Goal: Information Seeking & Learning: Obtain resource

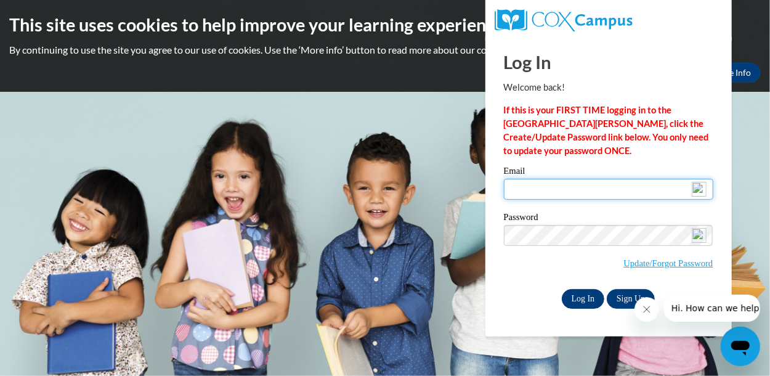
type input "Lawanna.tcn@gmail.com"
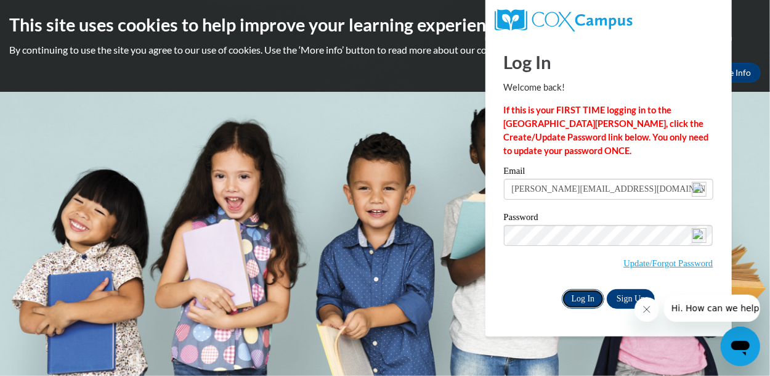
click at [581, 291] on input "Log In" at bounding box center [583, 299] width 43 height 20
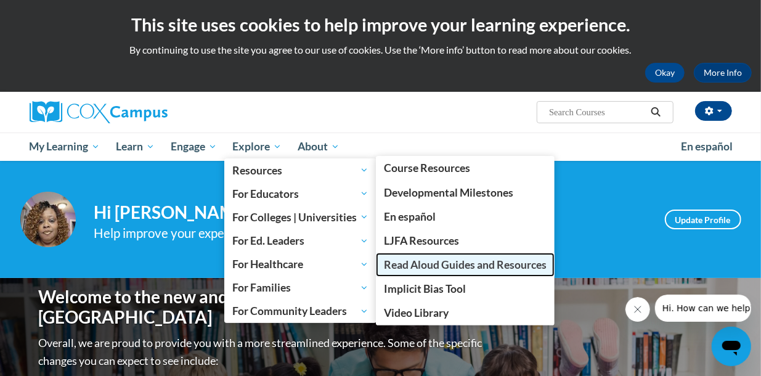
click at [431, 263] on span "Read Aloud Guides and Resources" at bounding box center [465, 264] width 163 height 13
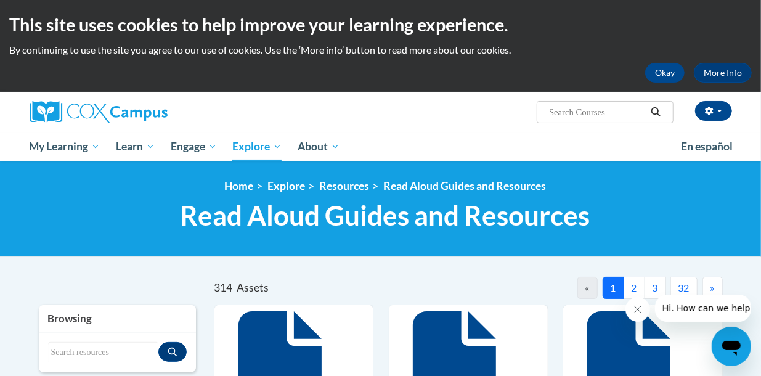
click at [659, 285] on button "3" at bounding box center [655, 288] width 22 height 22
click at [712, 290] on span "»" at bounding box center [712, 288] width 4 height 12
click at [713, 290] on span "»" at bounding box center [712, 288] width 4 height 12
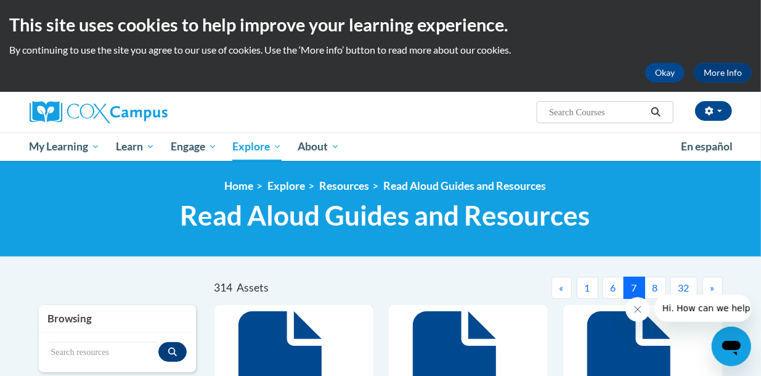
click at [713, 290] on span "»" at bounding box center [712, 288] width 4 height 12
click at [714, 290] on span "»" at bounding box center [712, 288] width 4 height 12
click at [715, 290] on button "»" at bounding box center [712, 288] width 20 height 22
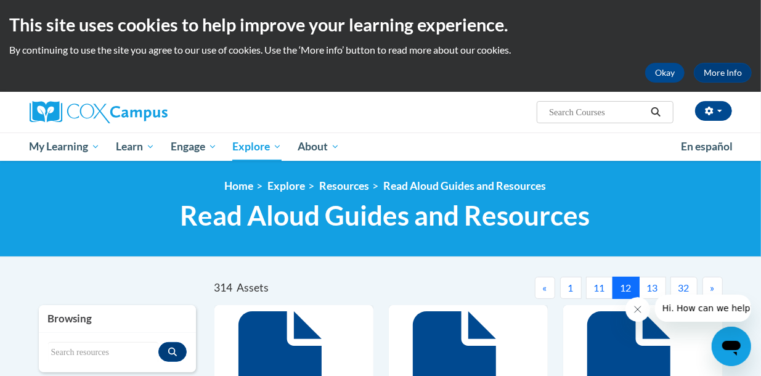
click at [715, 290] on button "»" at bounding box center [712, 288] width 20 height 22
click at [656, 285] on button "15" at bounding box center [652, 288] width 27 height 22
click at [653, 289] on button "16" at bounding box center [652, 288] width 27 height 22
click at [653, 289] on button "17" at bounding box center [652, 288] width 27 height 22
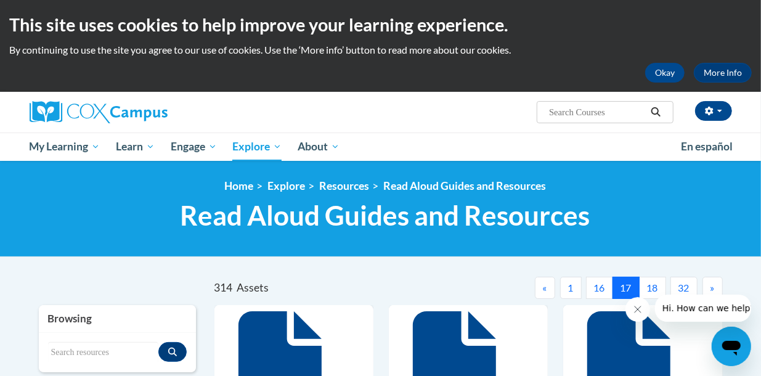
click at [652, 289] on button "18" at bounding box center [652, 288] width 27 height 22
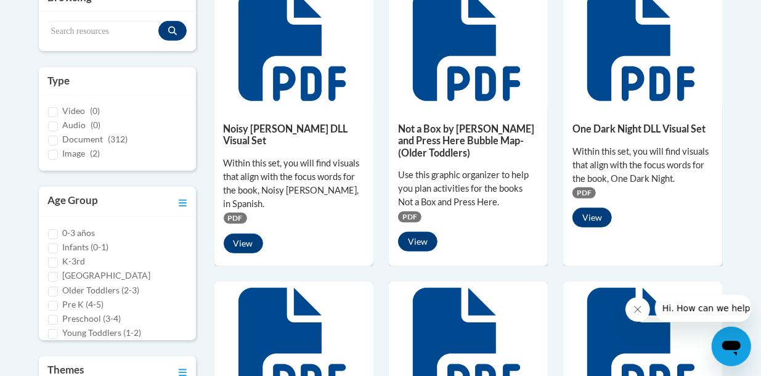
scroll to position [123, 0]
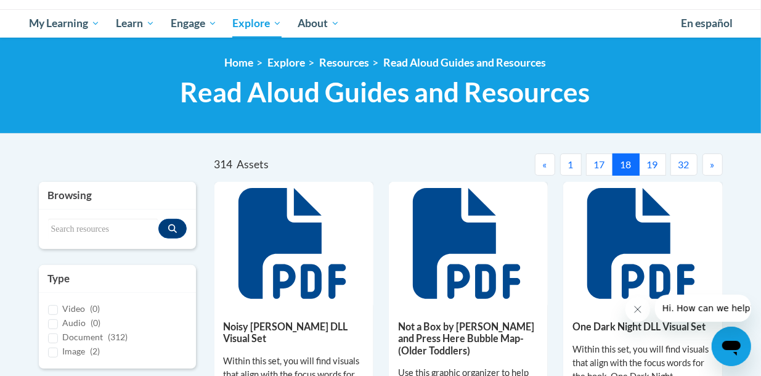
click at [653, 164] on button "19" at bounding box center [652, 164] width 27 height 22
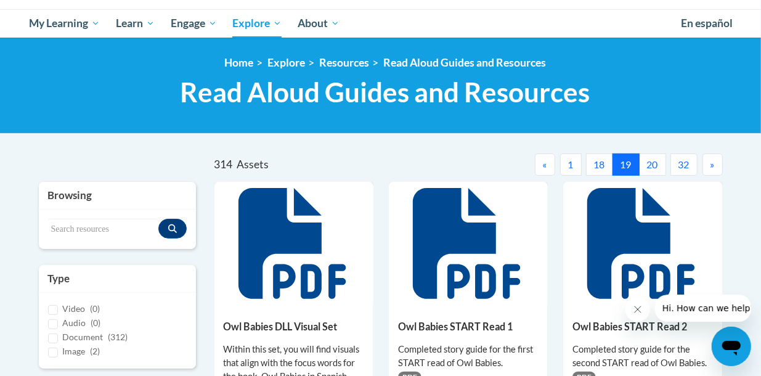
click at [652, 164] on button "20" at bounding box center [652, 164] width 27 height 22
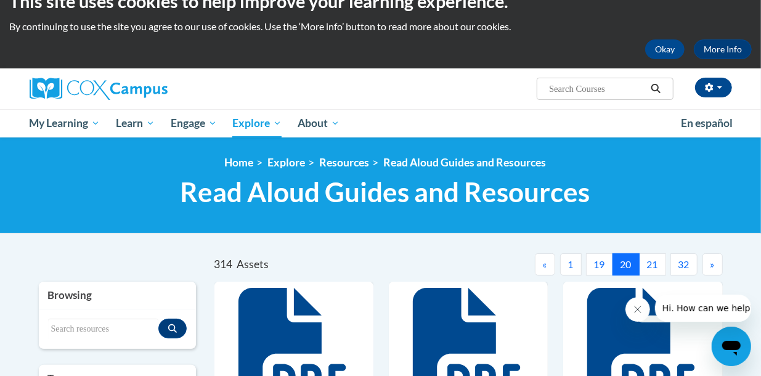
scroll to position [0, 0]
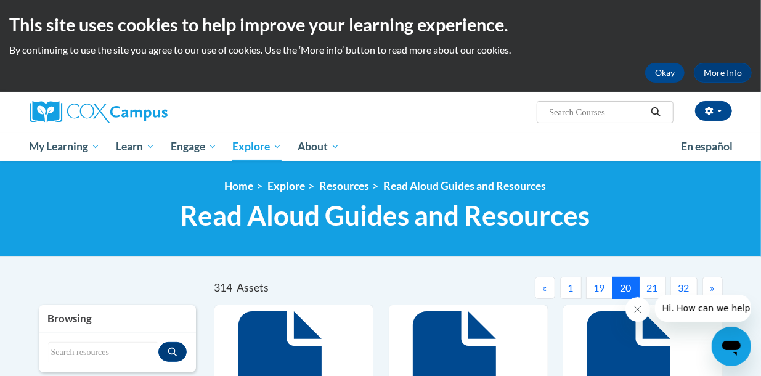
click at [653, 288] on button "21" at bounding box center [652, 288] width 27 height 22
click at [653, 288] on button "22" at bounding box center [652, 288] width 27 height 22
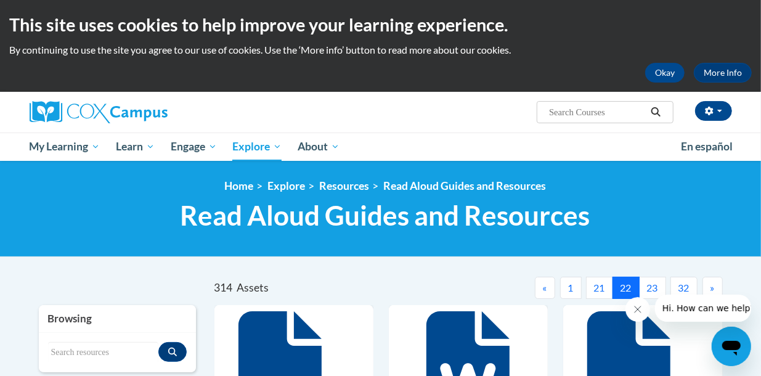
click at [655, 290] on button "23" at bounding box center [652, 288] width 27 height 22
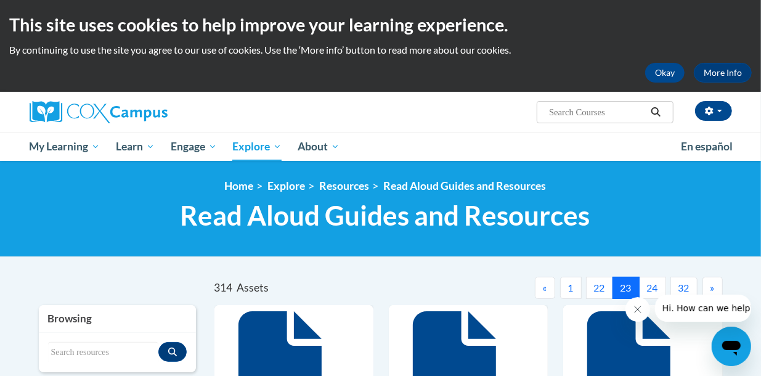
click at [654, 284] on button "24" at bounding box center [652, 288] width 27 height 22
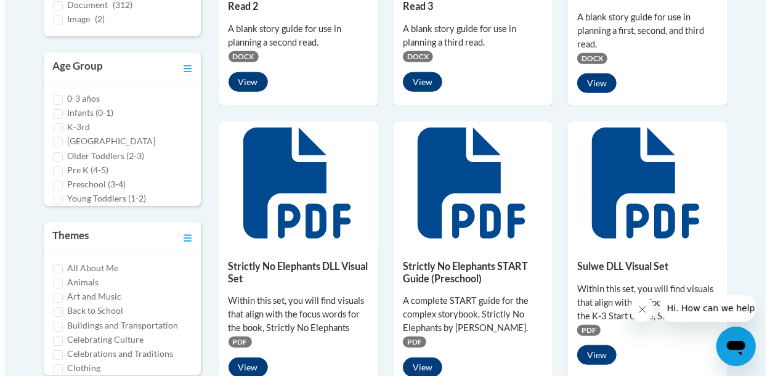
scroll to position [493, 0]
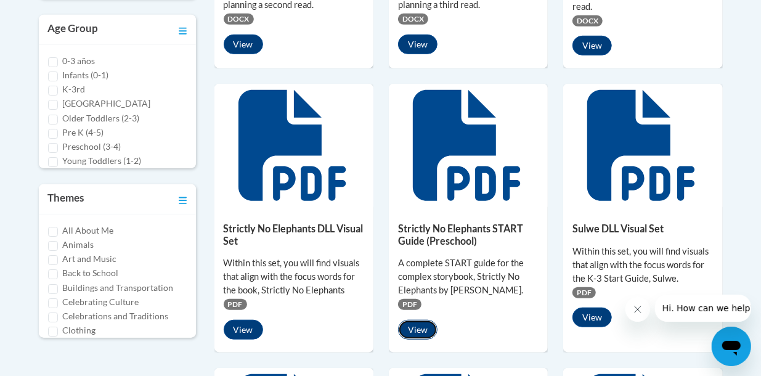
click at [416, 323] on button "View" at bounding box center [417, 330] width 39 height 20
